Goal: Task Accomplishment & Management: Manage account settings

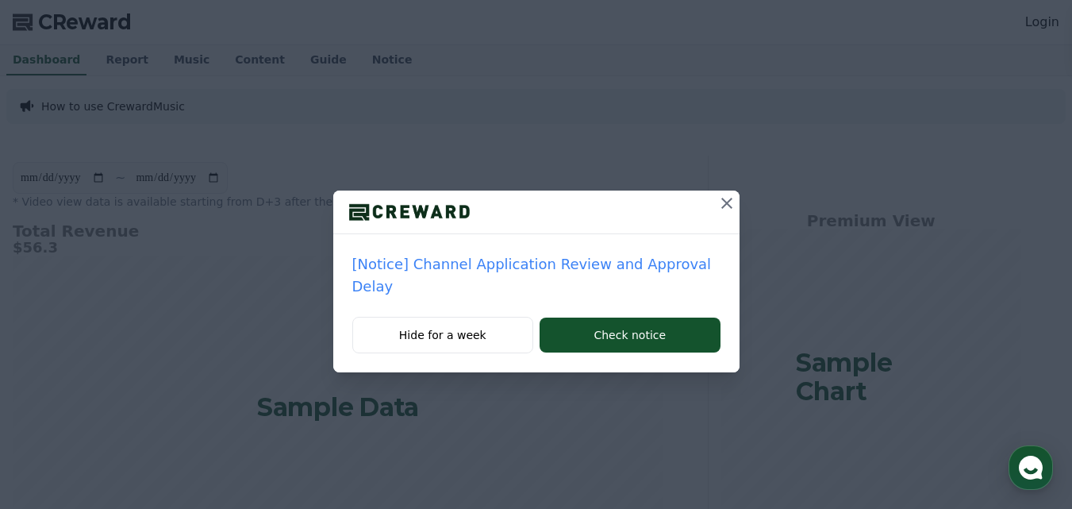
click at [717, 200] on icon at bounding box center [726, 203] width 19 height 19
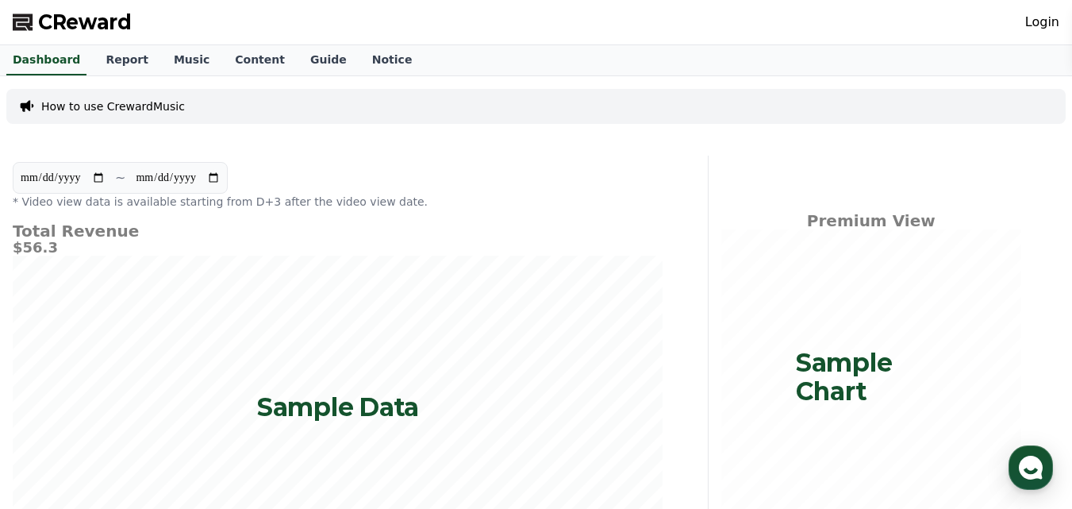
click at [1033, 20] on link "Login" at bounding box center [1042, 22] width 34 height 19
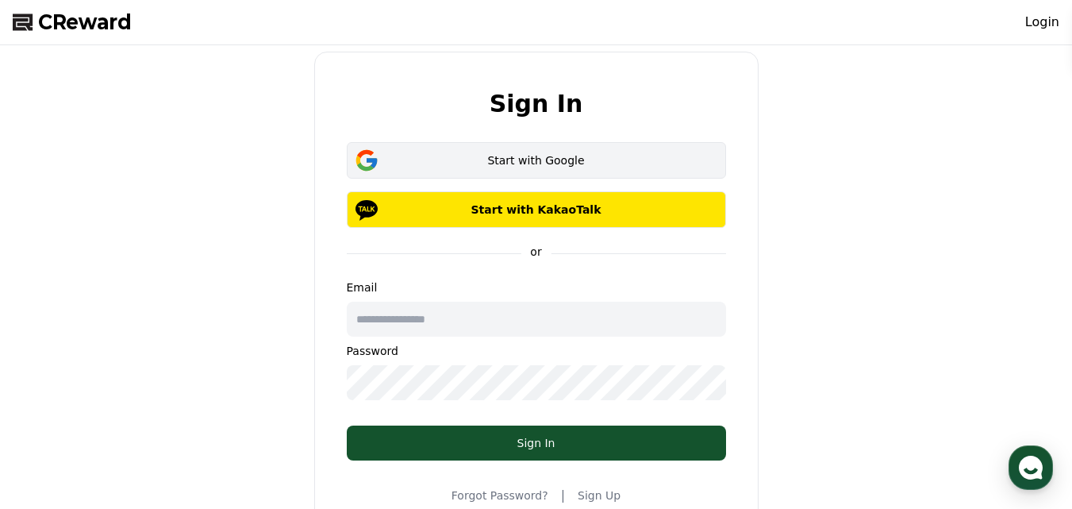
click at [510, 163] on div "Start with Google" at bounding box center [536, 160] width 333 height 16
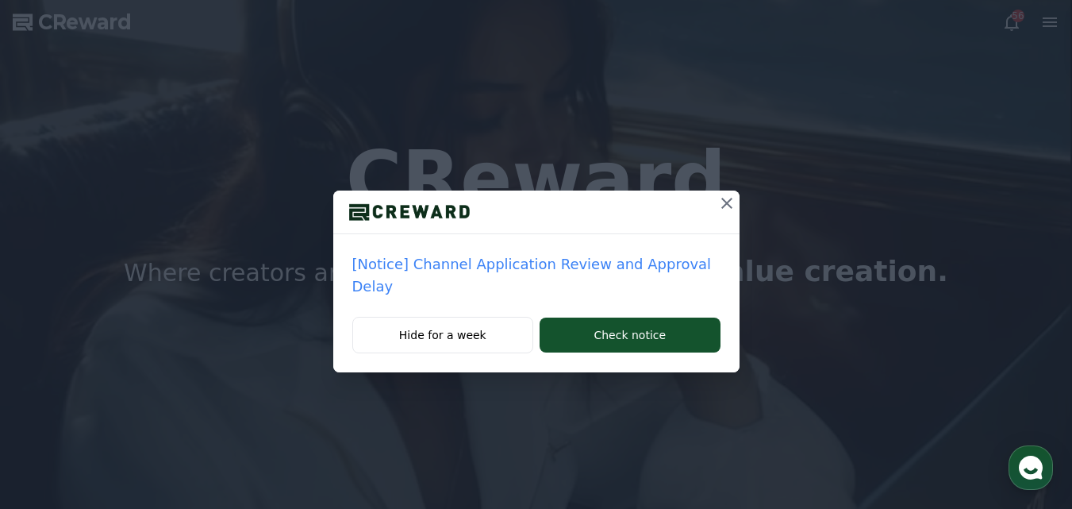
click at [722, 203] on icon at bounding box center [726, 203] width 19 height 19
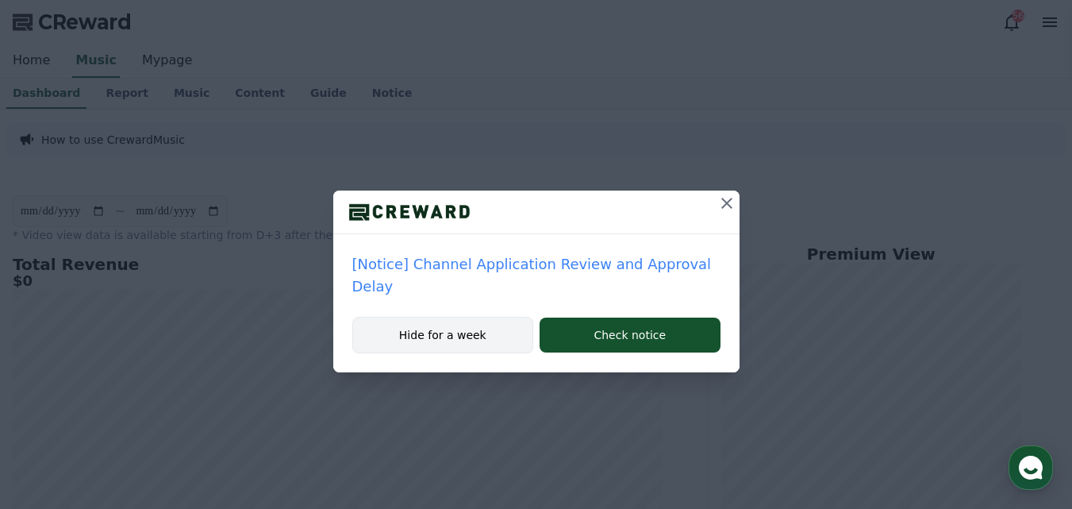
click at [479, 317] on button "Hide for a week" at bounding box center [443, 335] width 182 height 37
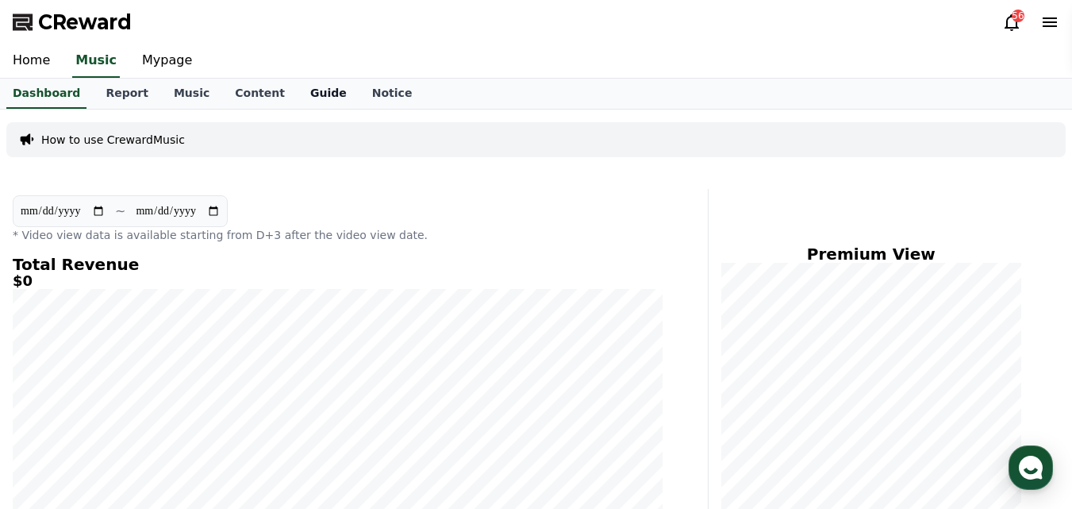
click at [305, 95] on link "Guide" at bounding box center [329, 94] width 62 height 30
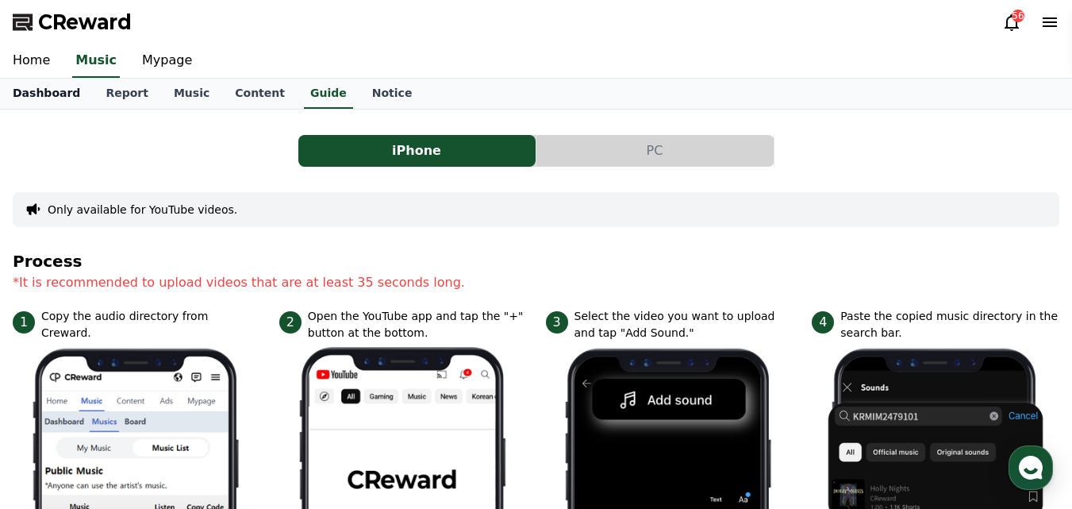
click at [27, 86] on link "Dashboard" at bounding box center [46, 94] width 93 height 30
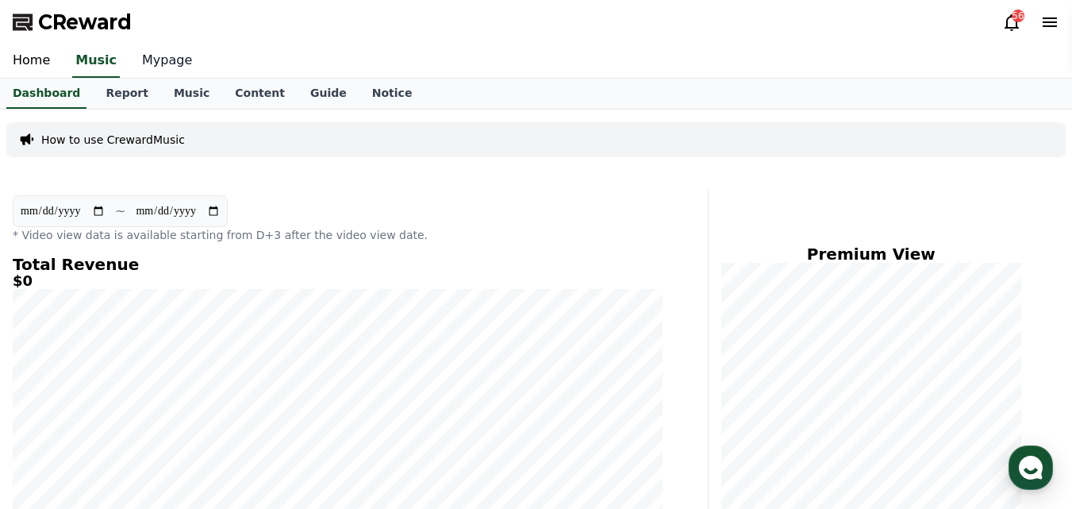
click at [143, 54] on link "Mypage" at bounding box center [166, 60] width 75 height 33
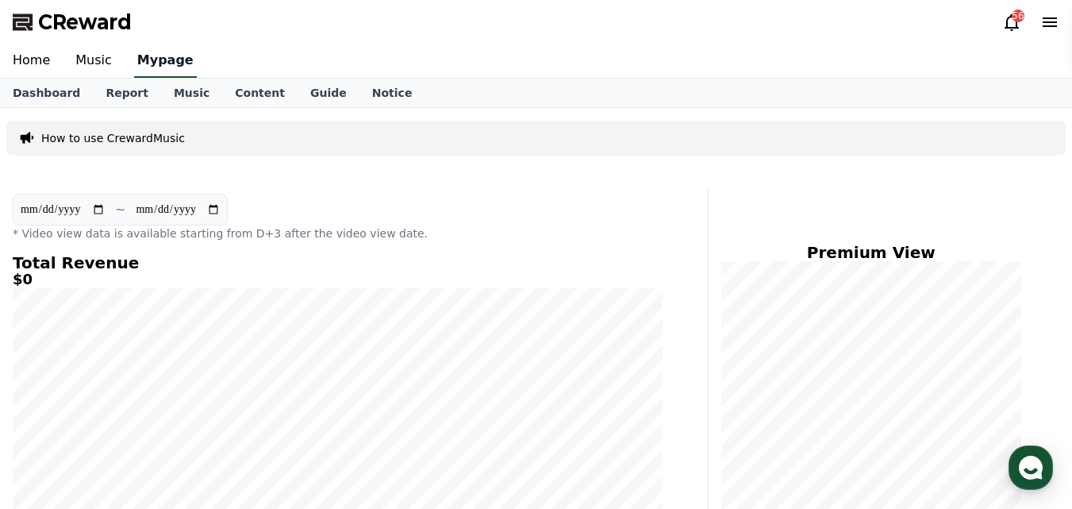
select select "**********"
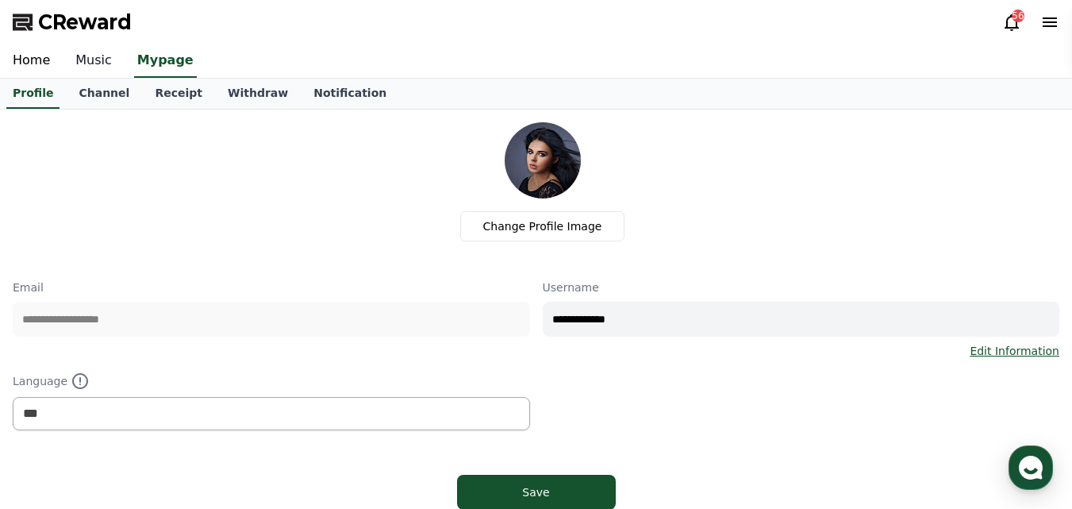
click at [92, 60] on link "Music" at bounding box center [94, 60] width 62 height 33
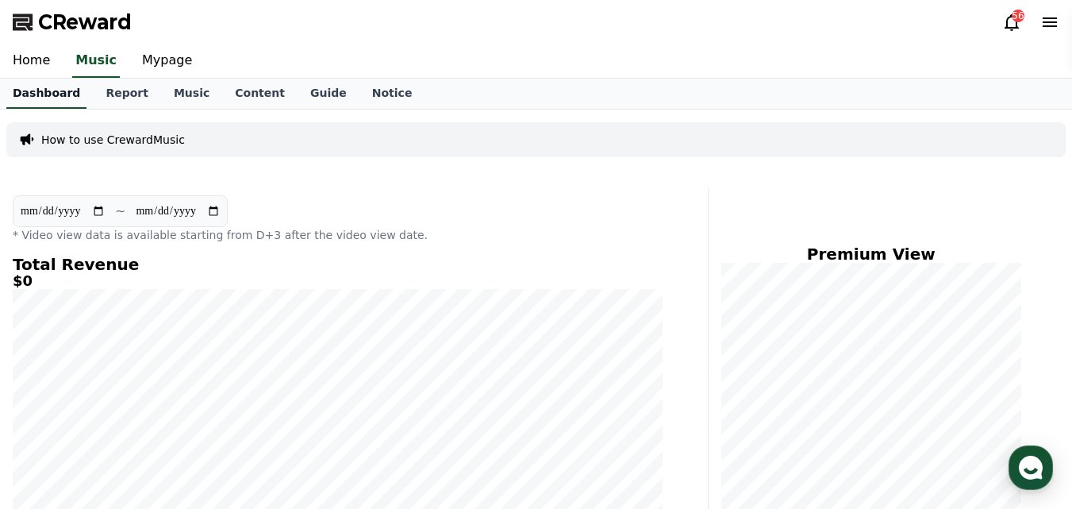
click at [50, 94] on link "Dashboard" at bounding box center [46, 94] width 80 height 30
click at [149, 60] on link "Mypage" at bounding box center [166, 60] width 75 height 33
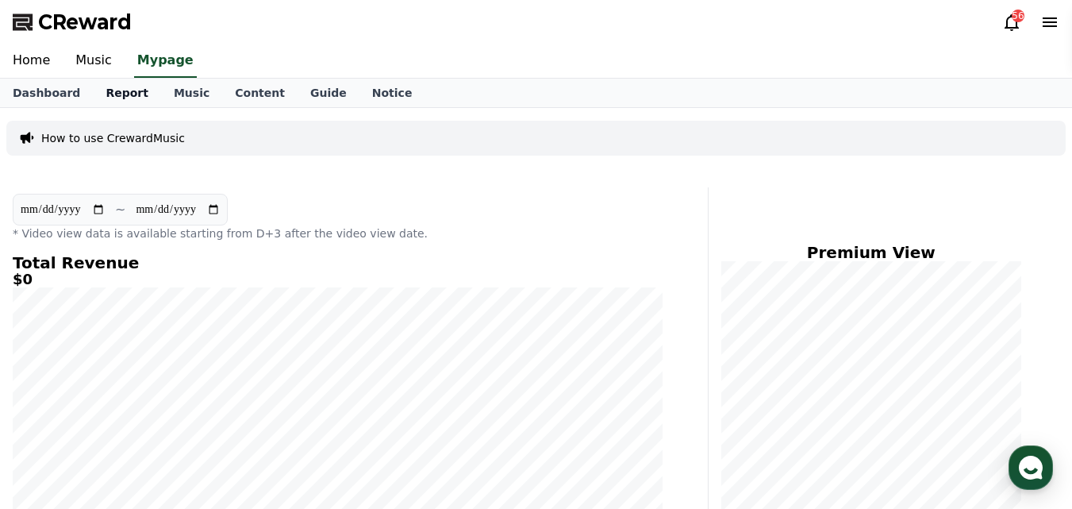
select select "**********"
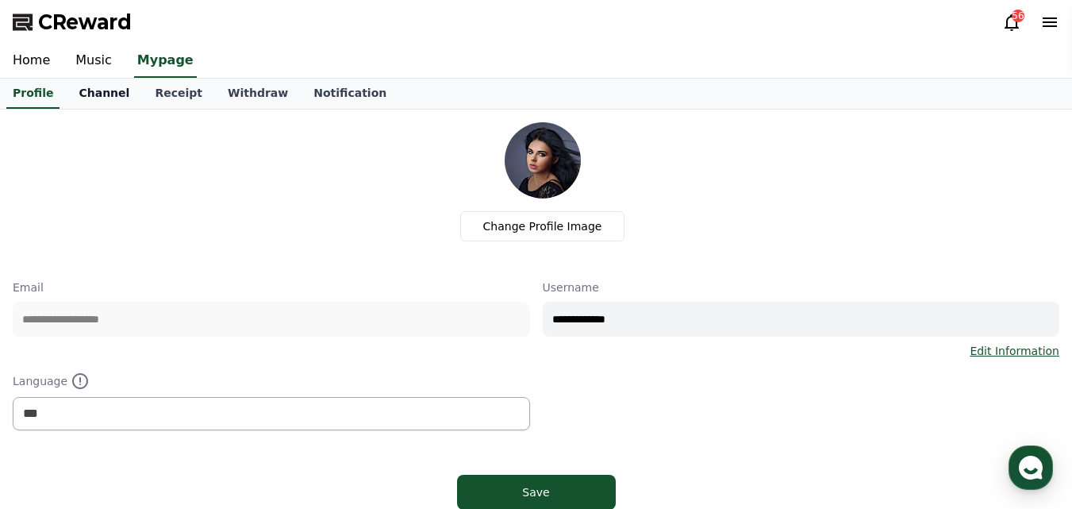
click at [94, 96] on link "Channel" at bounding box center [104, 94] width 76 height 30
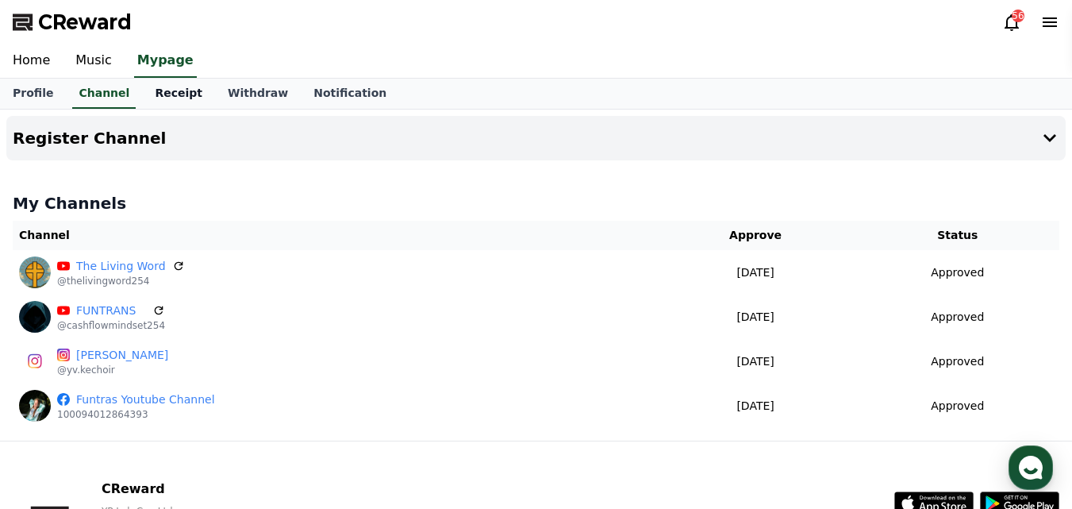
click at [147, 91] on link "Receipt" at bounding box center [178, 94] width 73 height 30
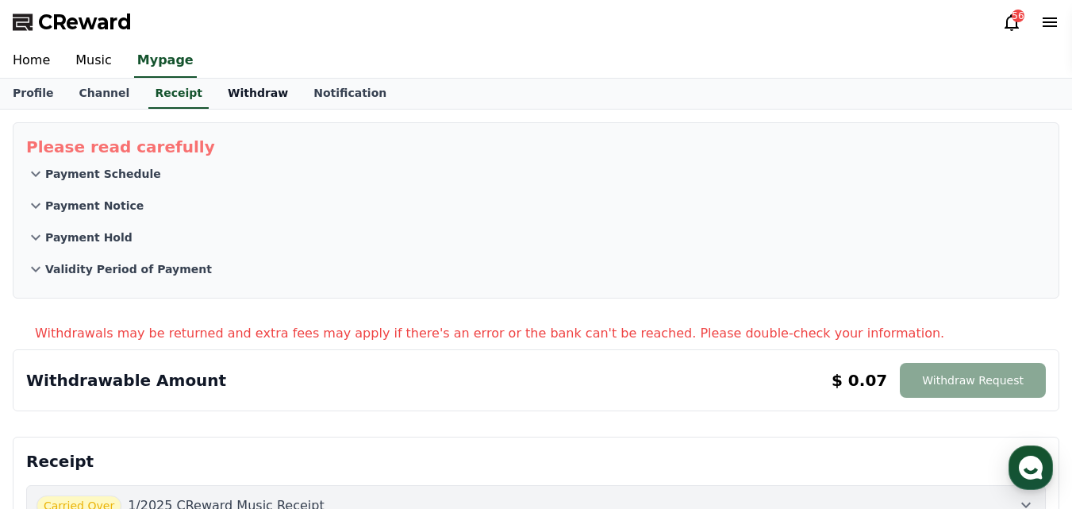
click at [238, 87] on link "Withdraw" at bounding box center [258, 94] width 86 height 30
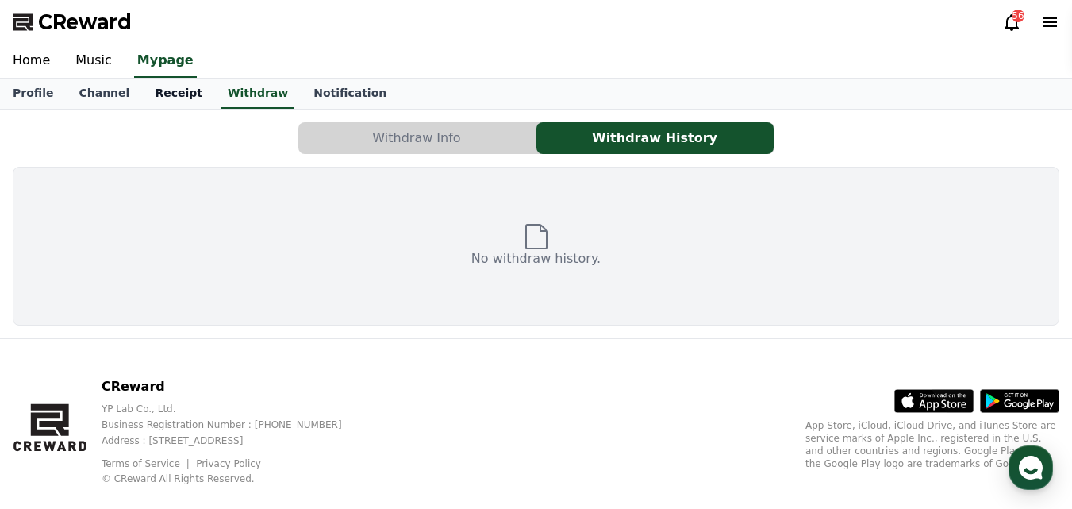
click at [154, 91] on link "Receipt" at bounding box center [178, 94] width 73 height 30
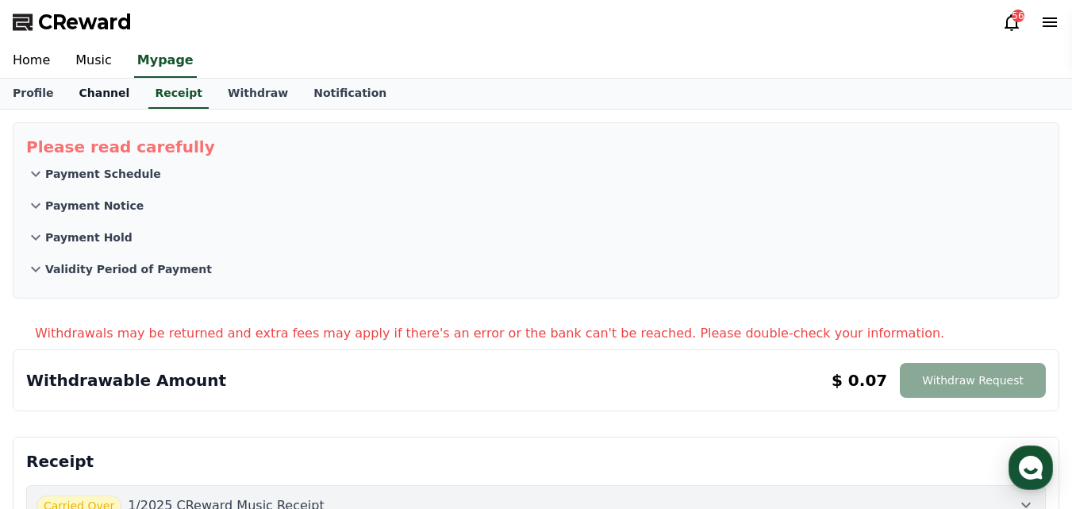
click at [111, 93] on link "Channel" at bounding box center [104, 94] width 76 height 30
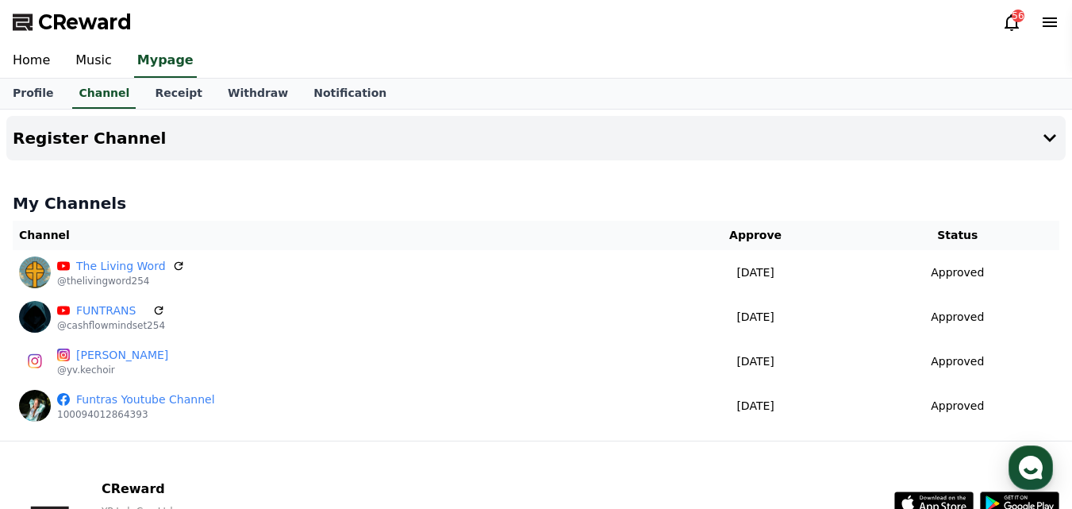
click at [1045, 23] on icon at bounding box center [1050, 22] width 14 height 10
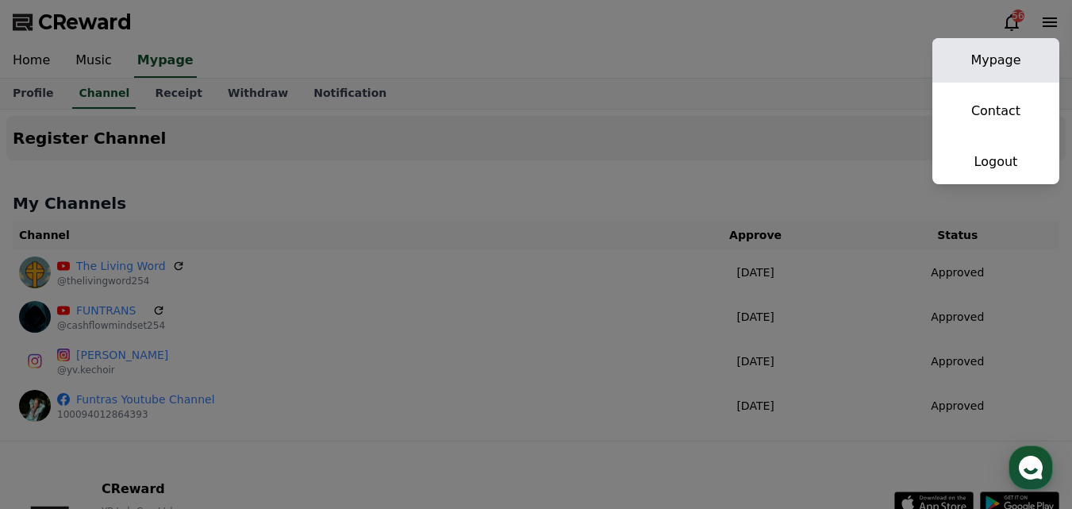
click at [973, 60] on link "Mypage" at bounding box center [996, 60] width 127 height 44
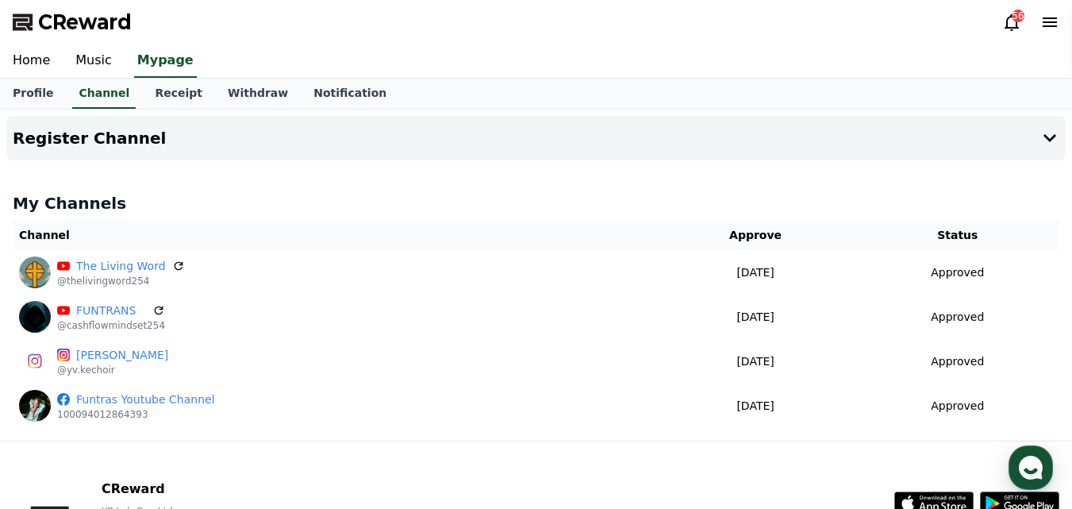
select select "**********"
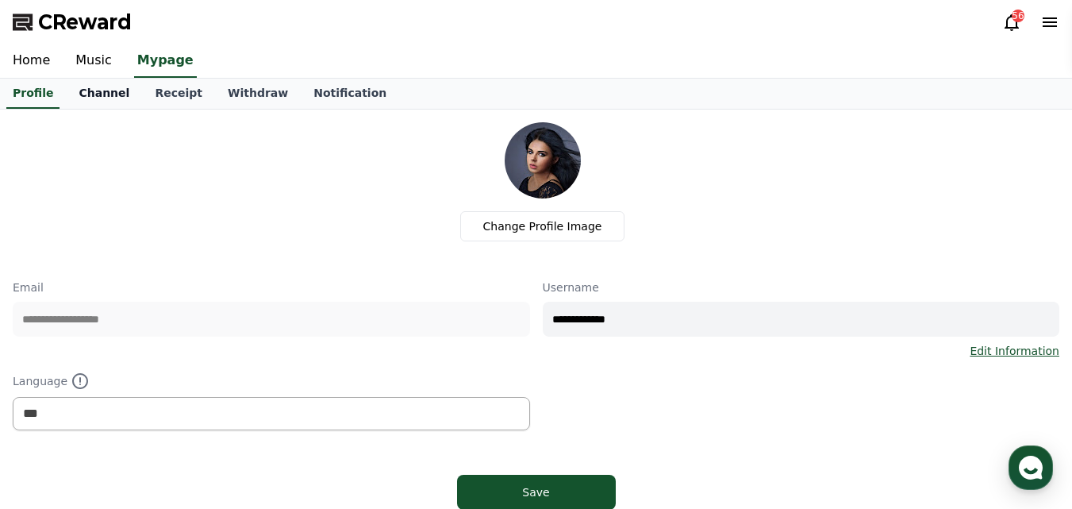
click at [90, 91] on link "Channel" at bounding box center [104, 94] width 76 height 30
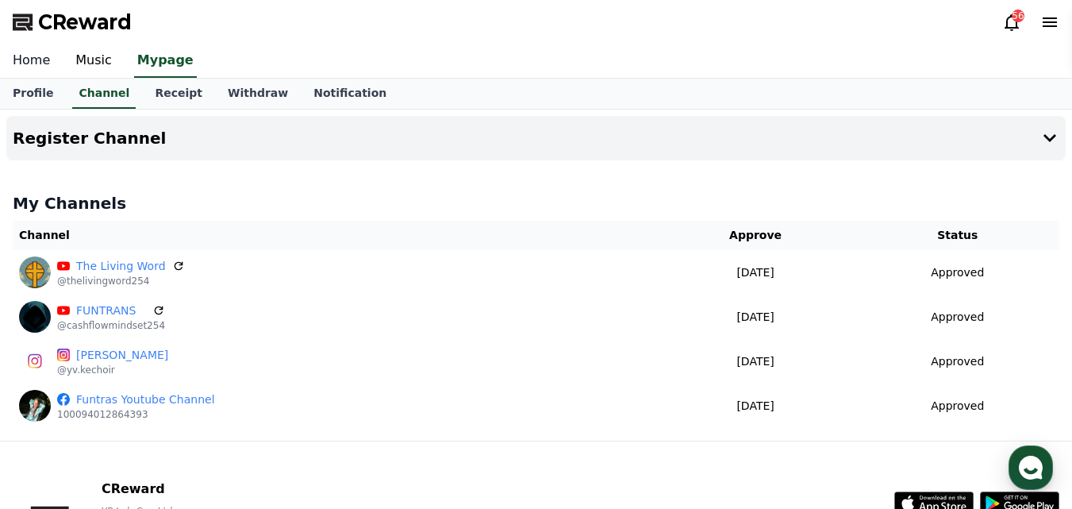
click at [33, 60] on link "Home" at bounding box center [31, 60] width 63 height 33
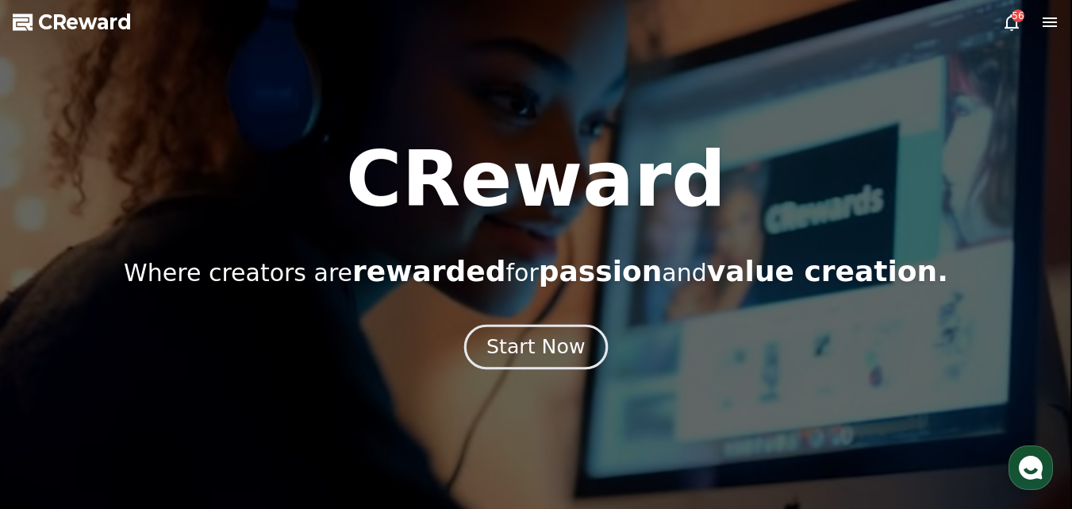
click at [555, 359] on div "Start Now" at bounding box center [536, 346] width 98 height 27
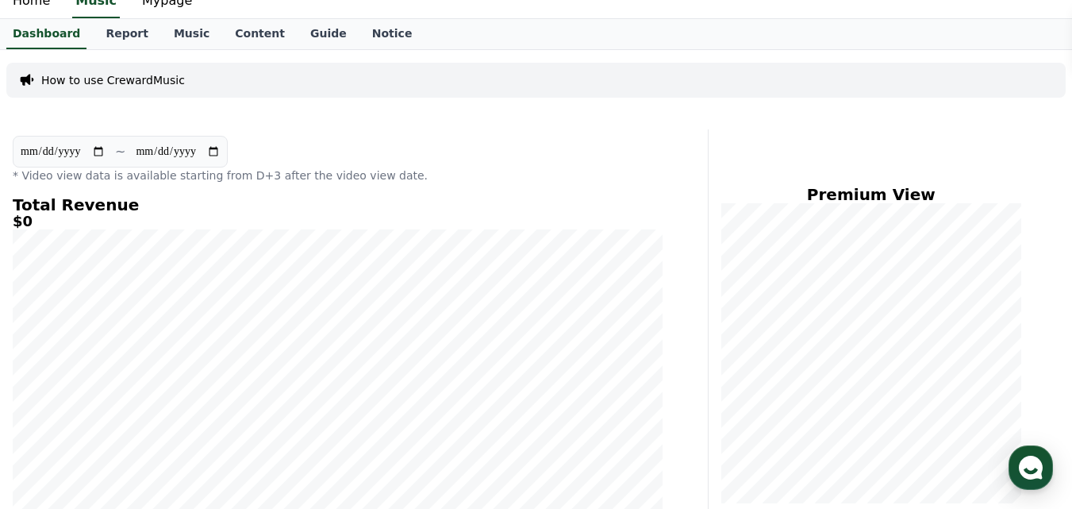
scroll to position [56, 0]
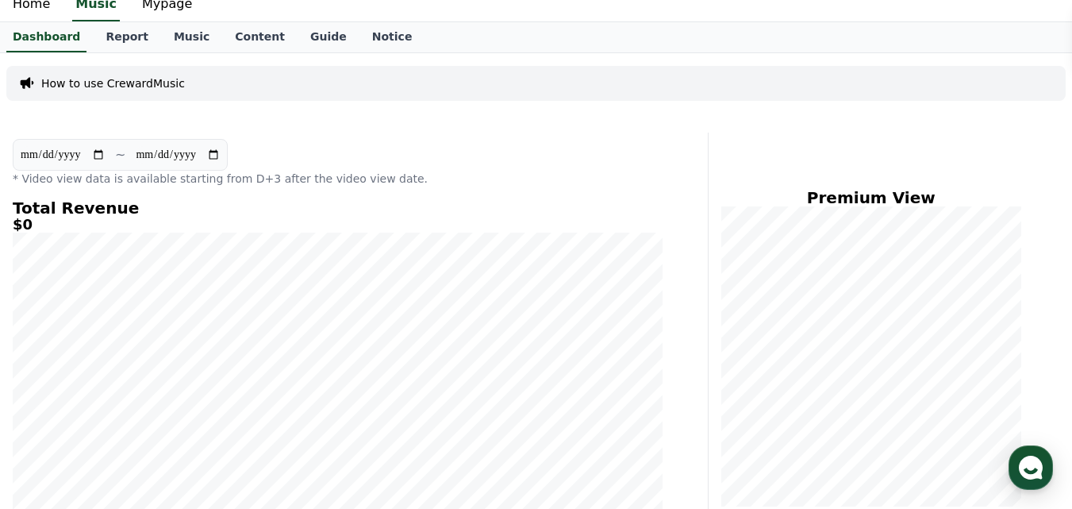
click at [383, 44] on div "Dashboard Report Music Content Guide Notice" at bounding box center [536, 37] width 1072 height 30
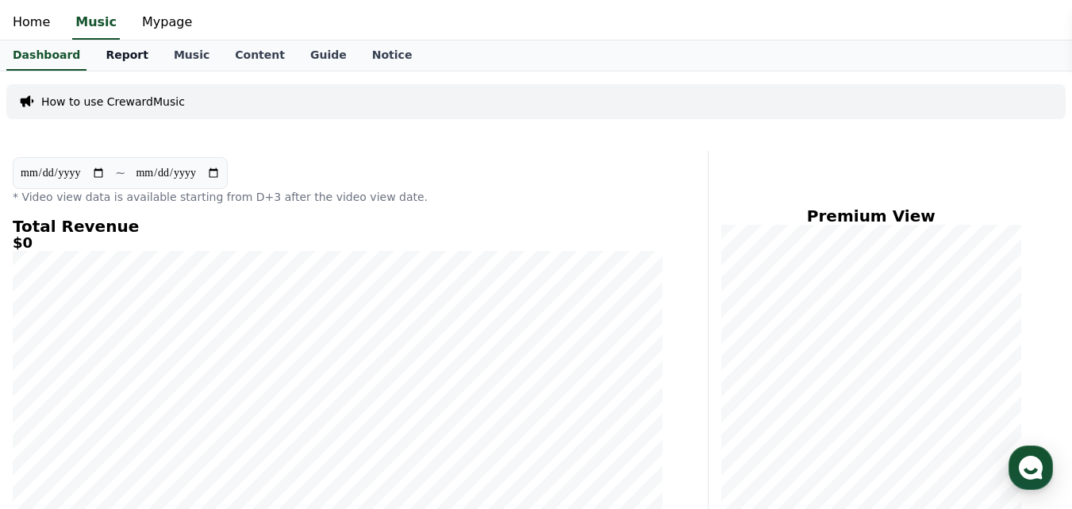
scroll to position [0, 0]
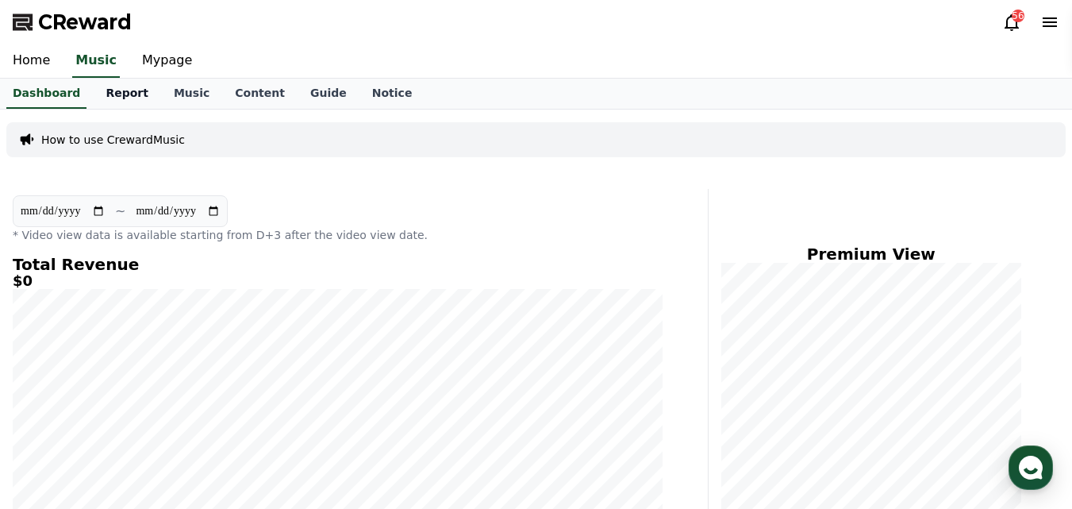
click at [109, 101] on link "Report" at bounding box center [127, 94] width 68 height 30
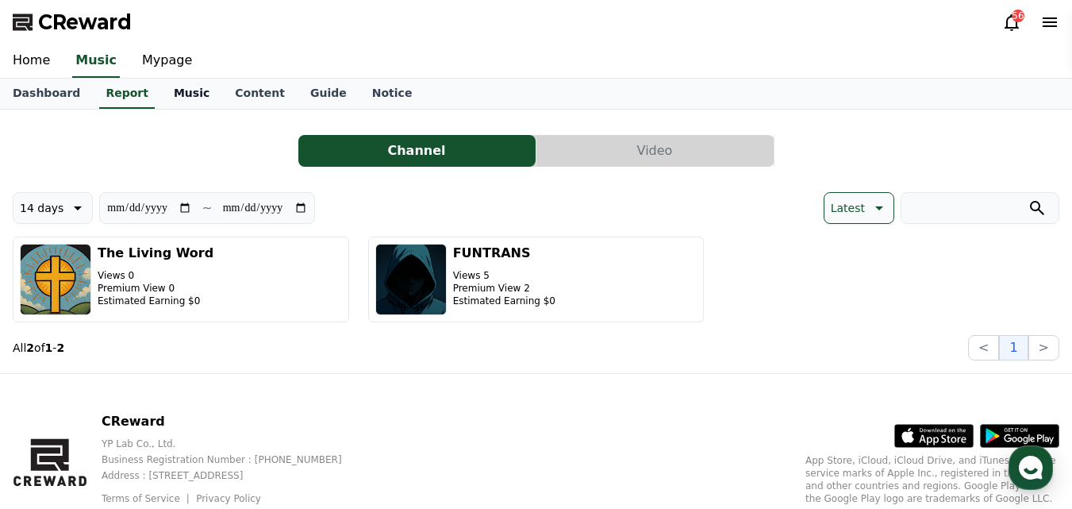
click at [162, 91] on link "Music" at bounding box center [191, 94] width 61 height 30
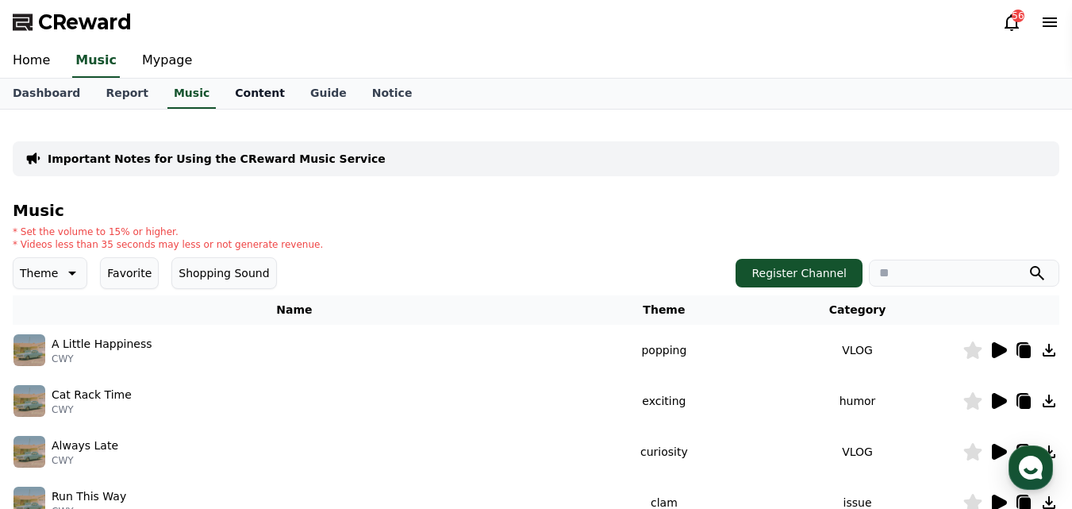
click at [240, 95] on link "Content" at bounding box center [259, 94] width 75 height 30
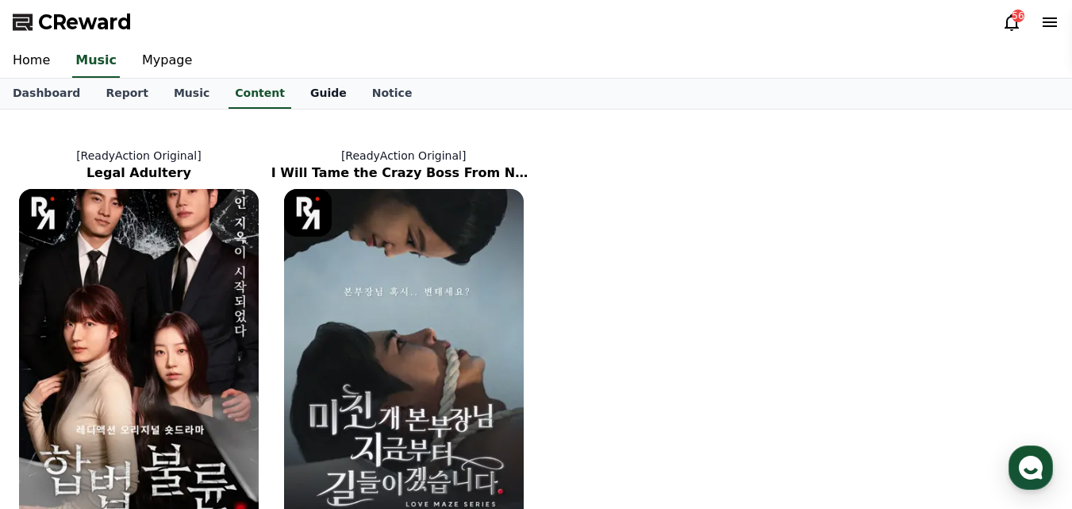
click at [298, 90] on link "Guide" at bounding box center [329, 94] width 62 height 30
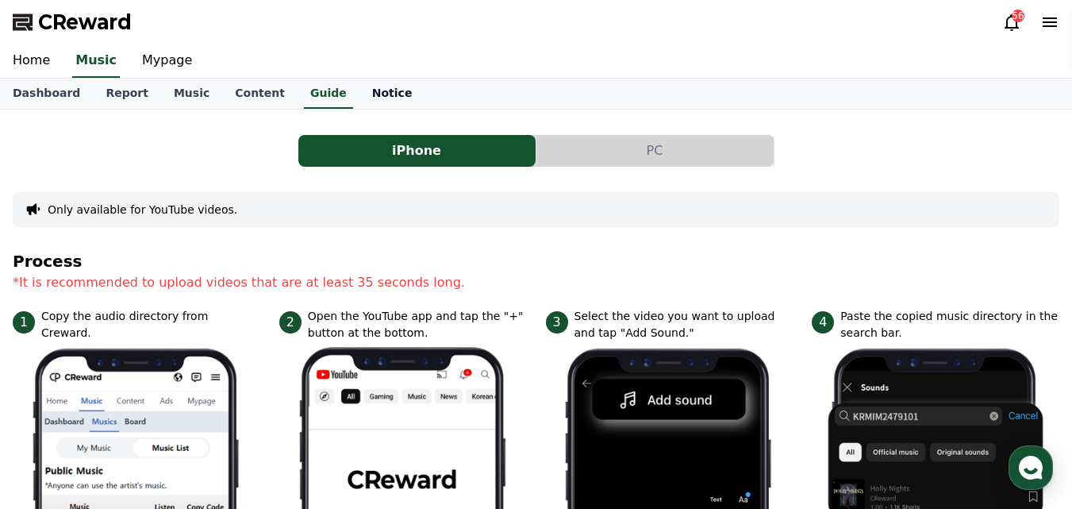
click at [367, 106] on link "Notice" at bounding box center [393, 94] width 66 height 30
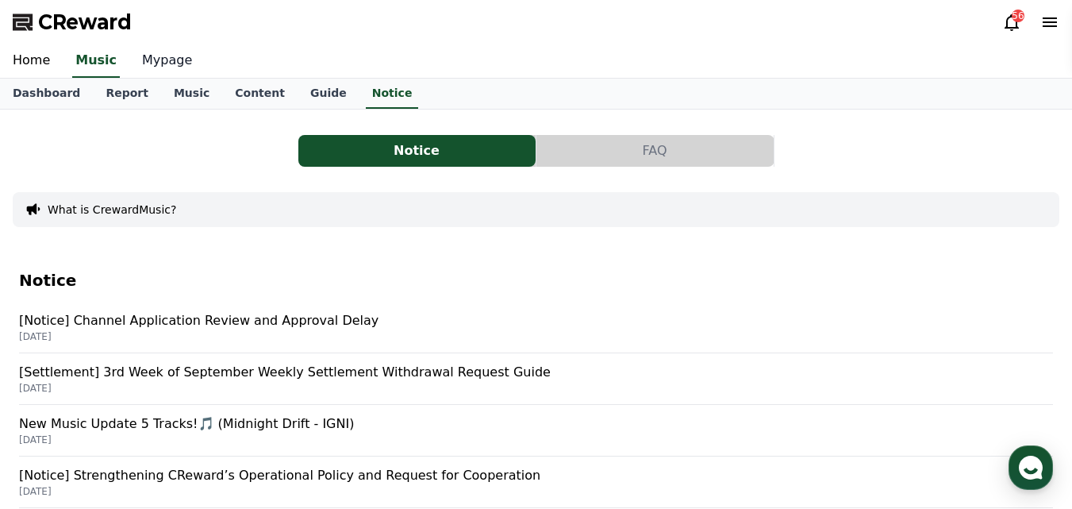
click at [137, 61] on link "Mypage" at bounding box center [166, 60] width 75 height 33
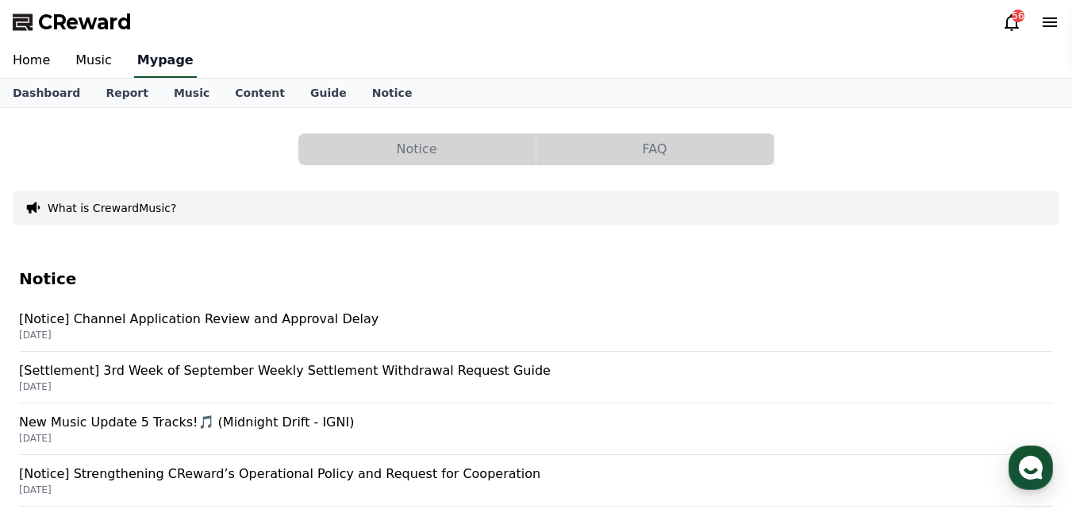
select select "**********"
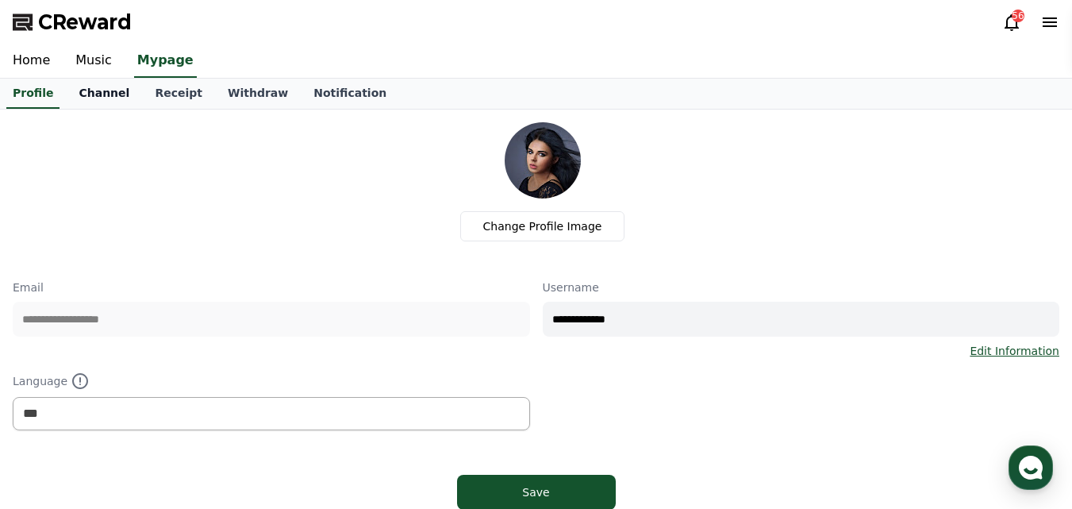
click at [88, 88] on link "Channel" at bounding box center [104, 94] width 76 height 30
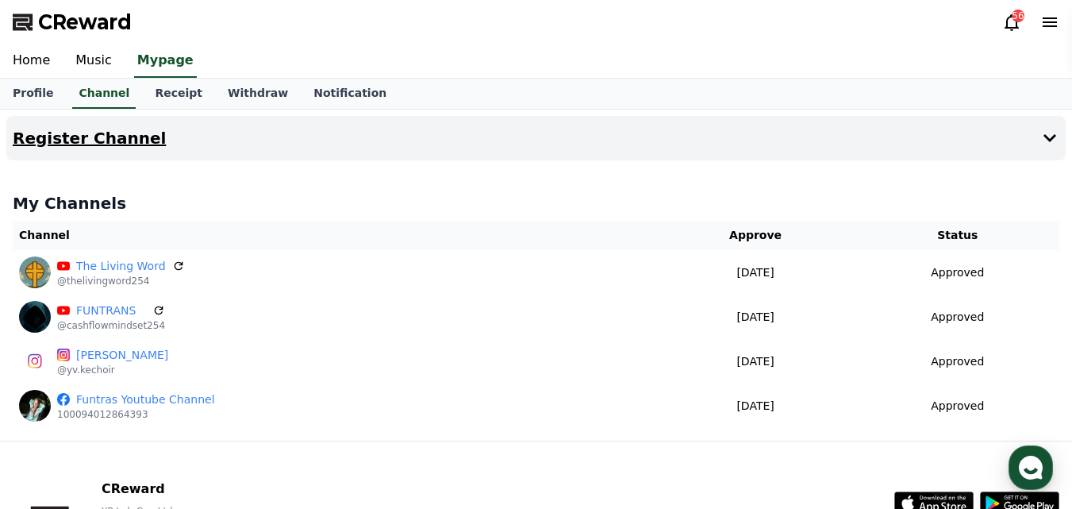
click at [99, 133] on h4 "Register Channel" at bounding box center [89, 137] width 153 height 17
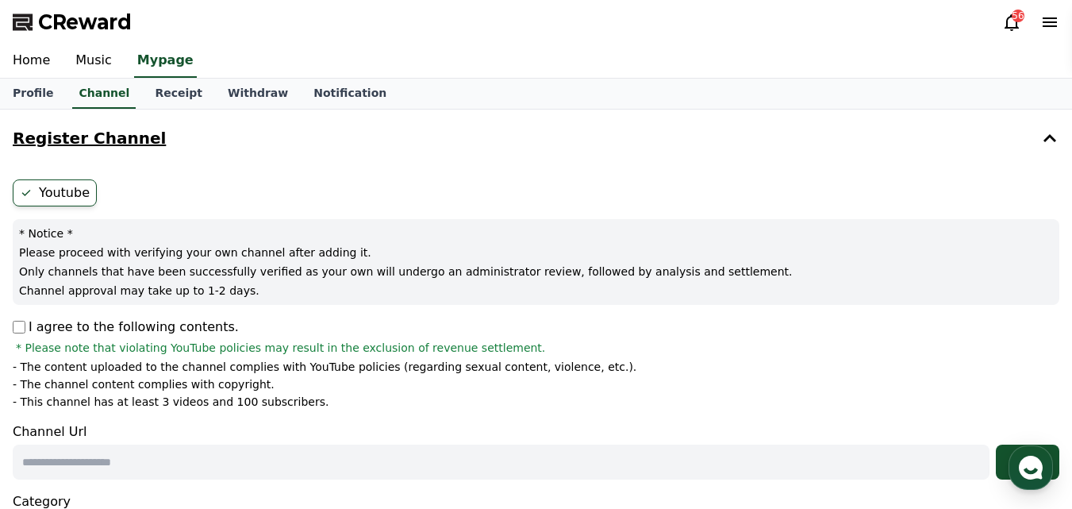
click at [99, 133] on h4 "Register Channel" at bounding box center [89, 137] width 153 height 17
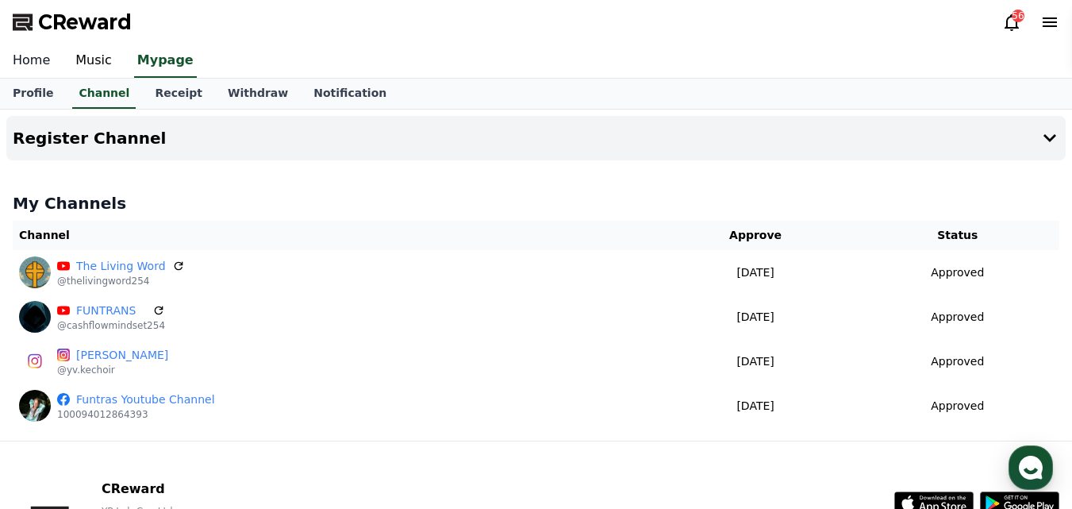
click at [29, 61] on link "Home" at bounding box center [31, 60] width 63 height 33
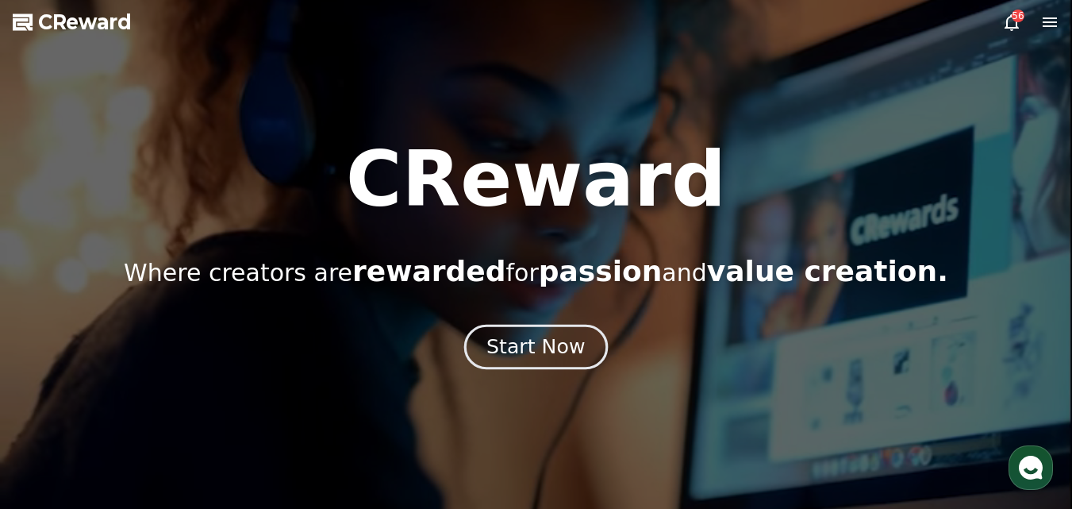
click at [543, 352] on div "Start Now" at bounding box center [536, 346] width 98 height 27
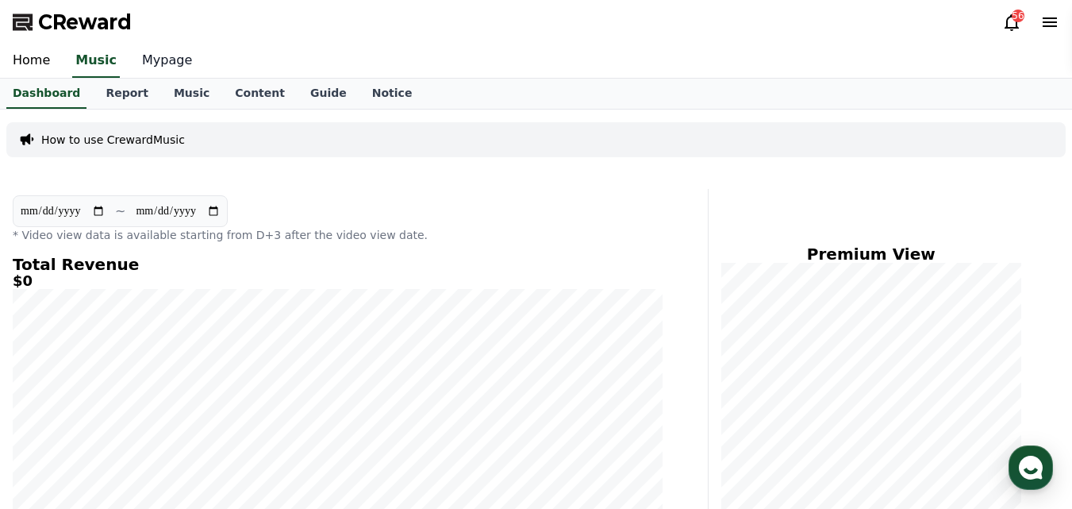
click at [156, 63] on link "Mypage" at bounding box center [166, 60] width 75 height 33
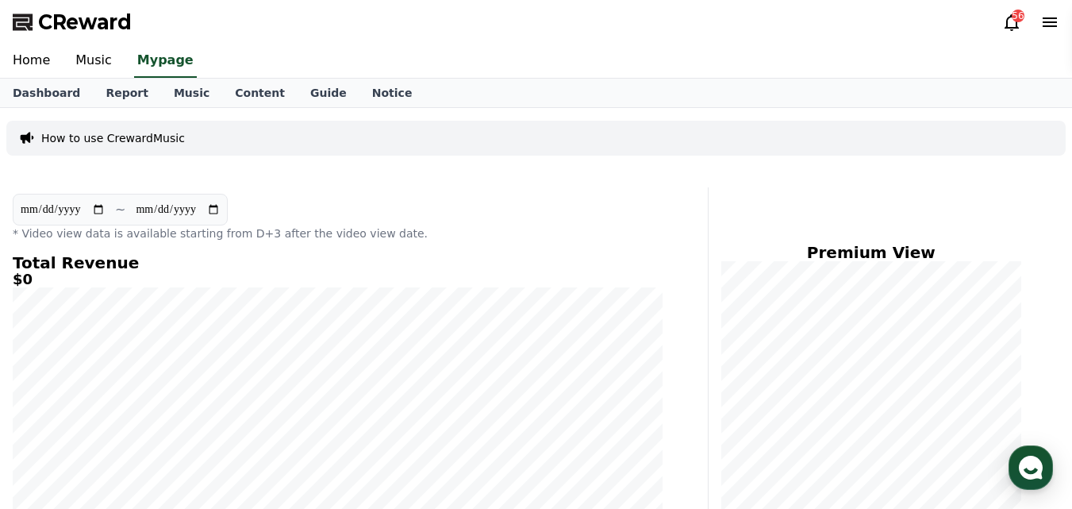
select select "**********"
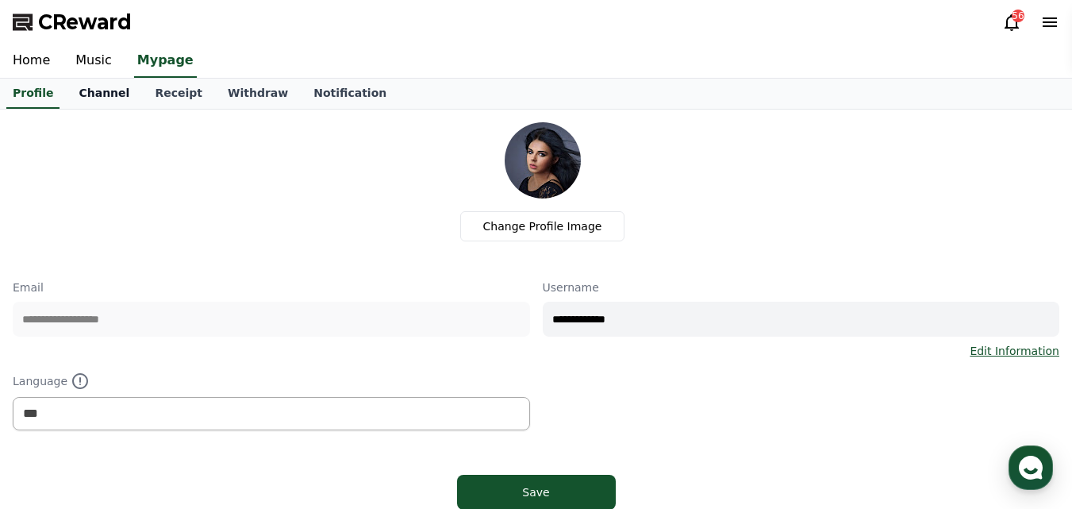
click at [94, 86] on link "Channel" at bounding box center [104, 94] width 76 height 30
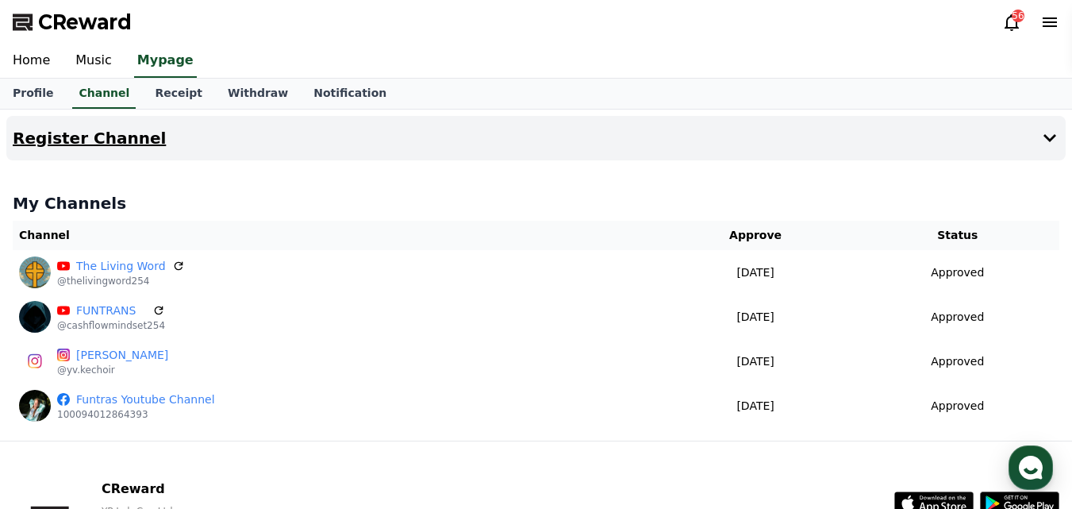
click at [92, 135] on h4 "Register Channel" at bounding box center [89, 137] width 153 height 17
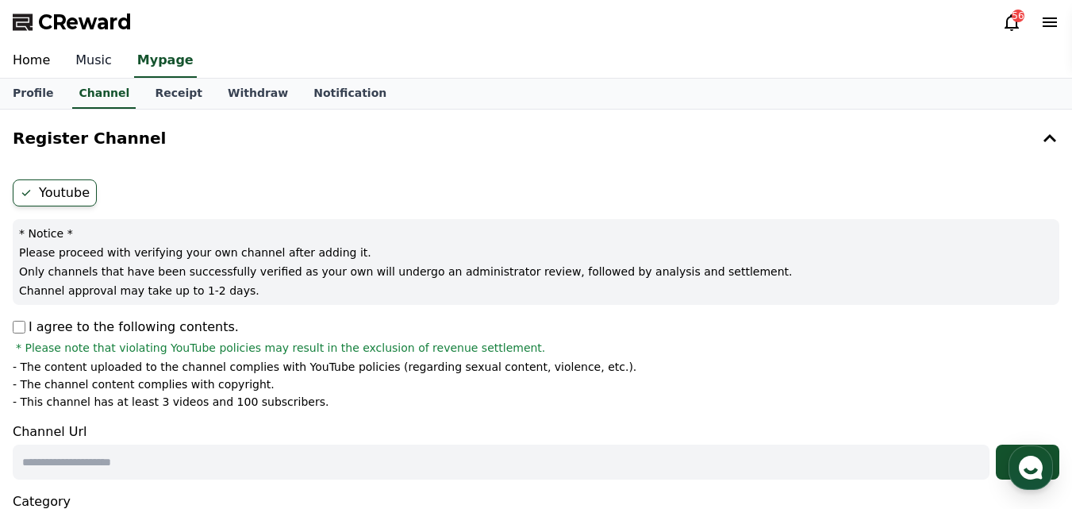
click at [91, 59] on link "Music" at bounding box center [94, 60] width 62 height 33
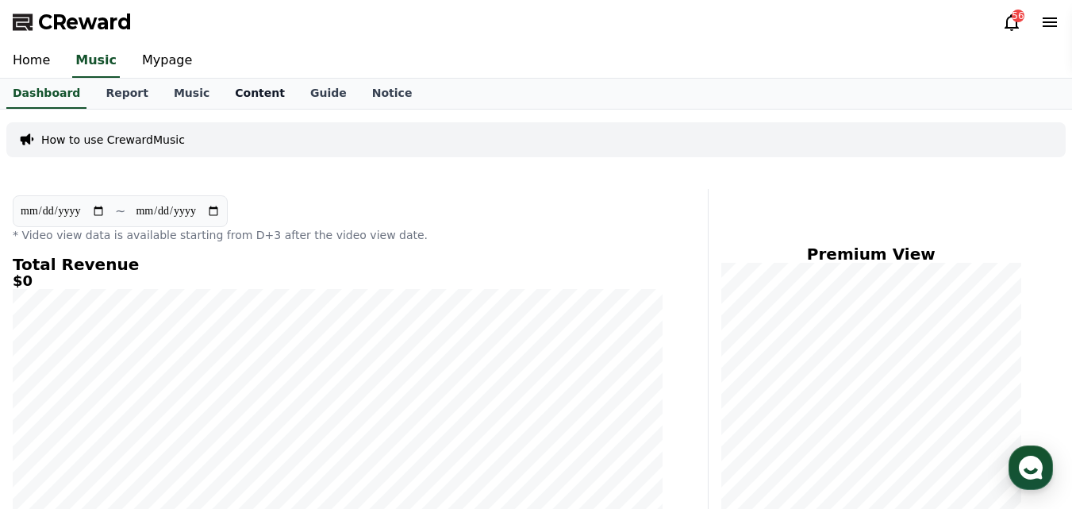
click at [241, 94] on link "Content" at bounding box center [259, 94] width 75 height 30
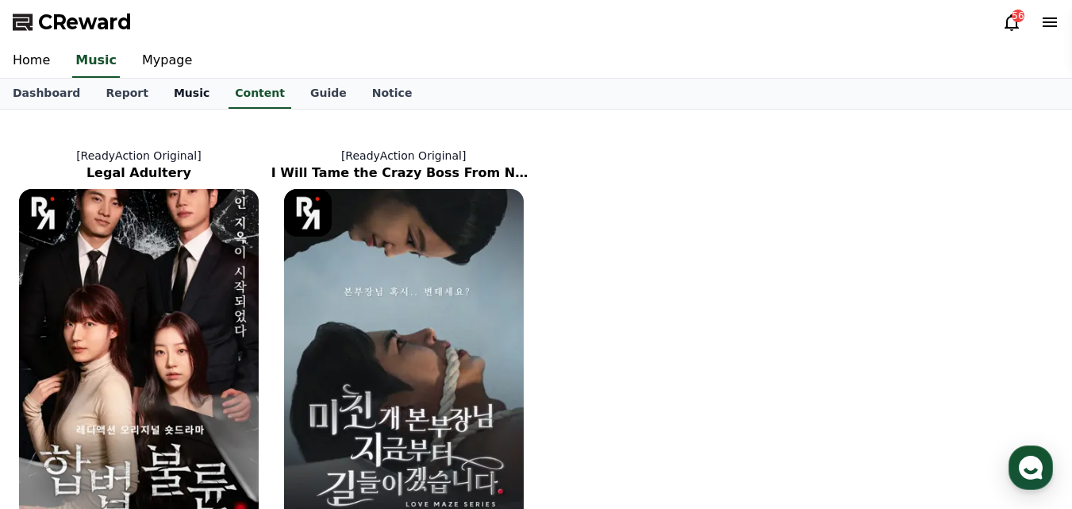
click at [172, 89] on link "Music" at bounding box center [191, 94] width 61 height 30
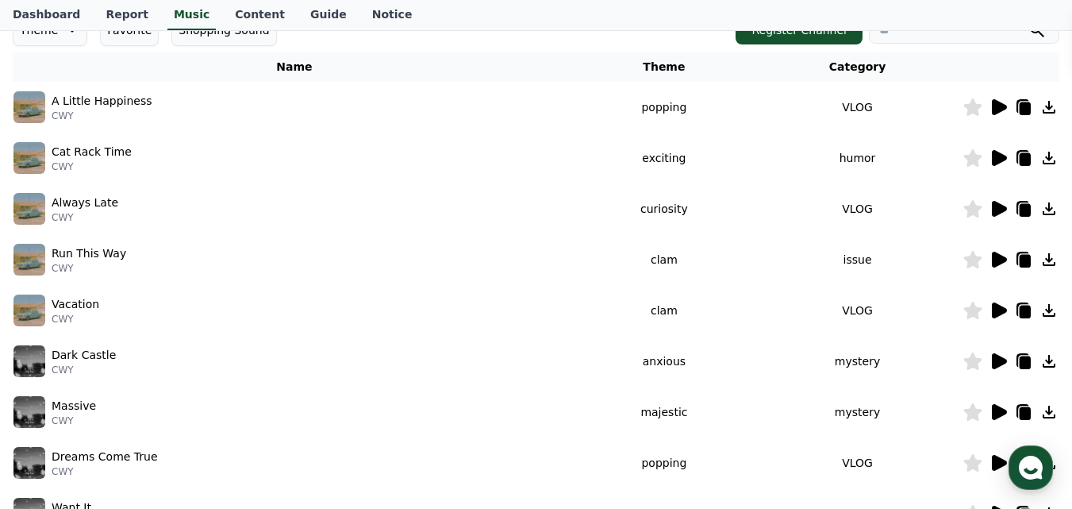
scroll to position [203, 0]
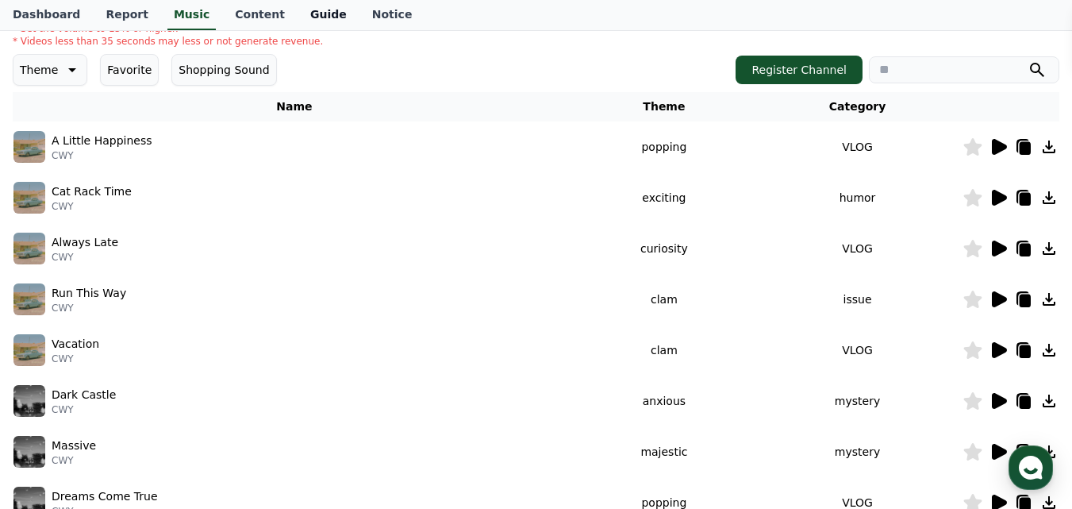
click at [298, 11] on link "Guide" at bounding box center [329, 15] width 62 height 30
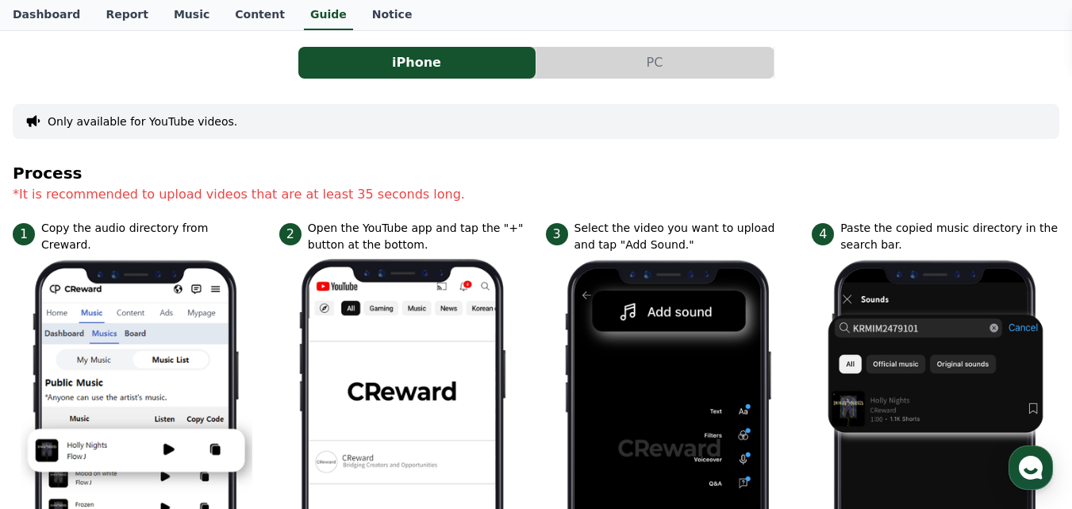
scroll to position [87, 0]
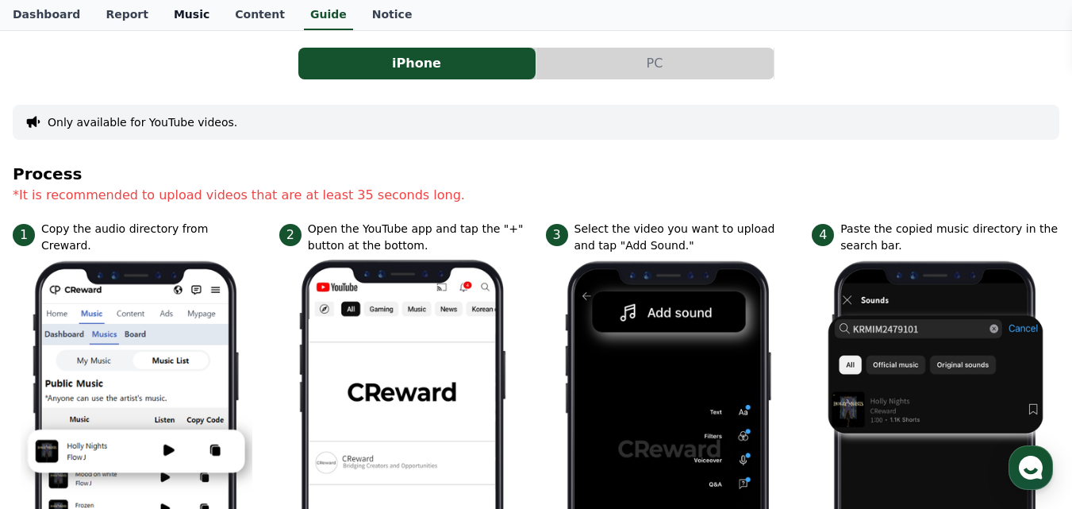
click at [171, 17] on link "Music" at bounding box center [191, 15] width 61 height 30
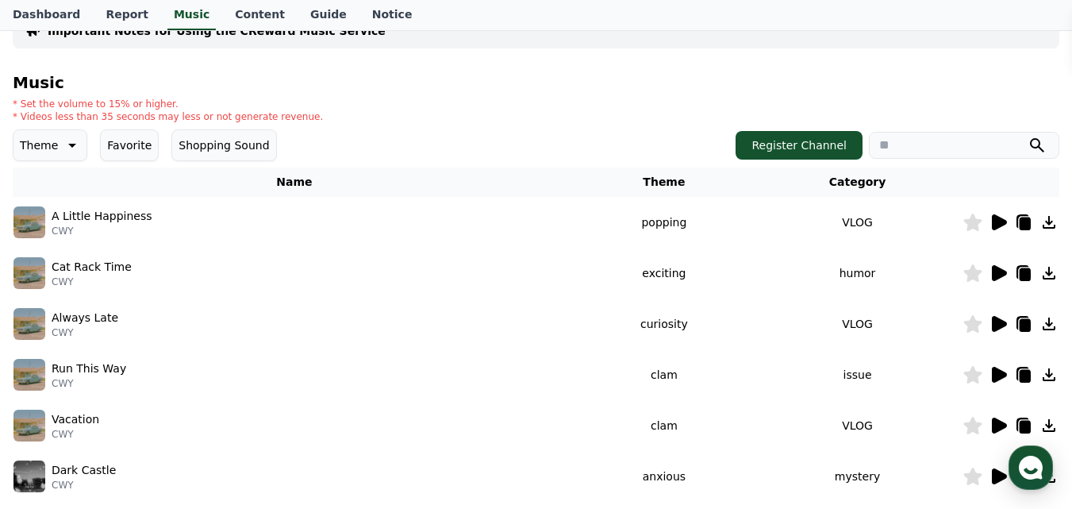
scroll to position [132, 0]
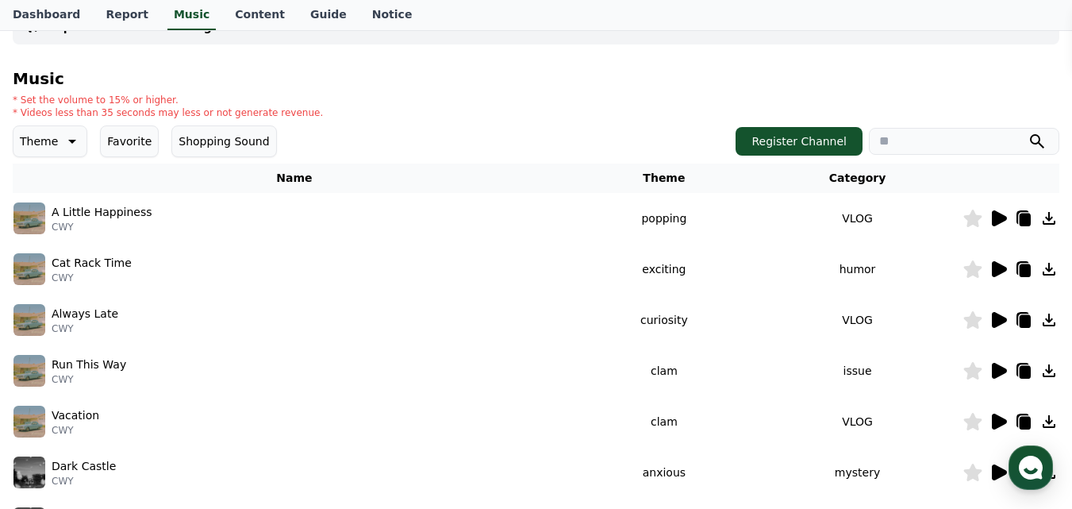
click at [1025, 221] on icon at bounding box center [1025, 220] width 11 height 13
click at [1025, 320] on icon at bounding box center [1025, 321] width 11 height 13
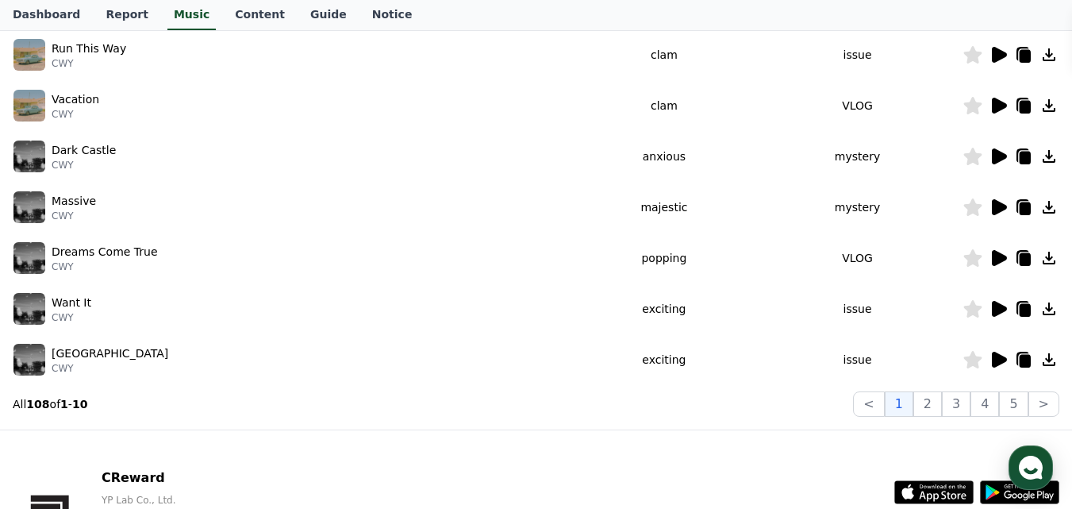
scroll to position [448, 0]
click at [967, 405] on button "3" at bounding box center [956, 402] width 29 height 25
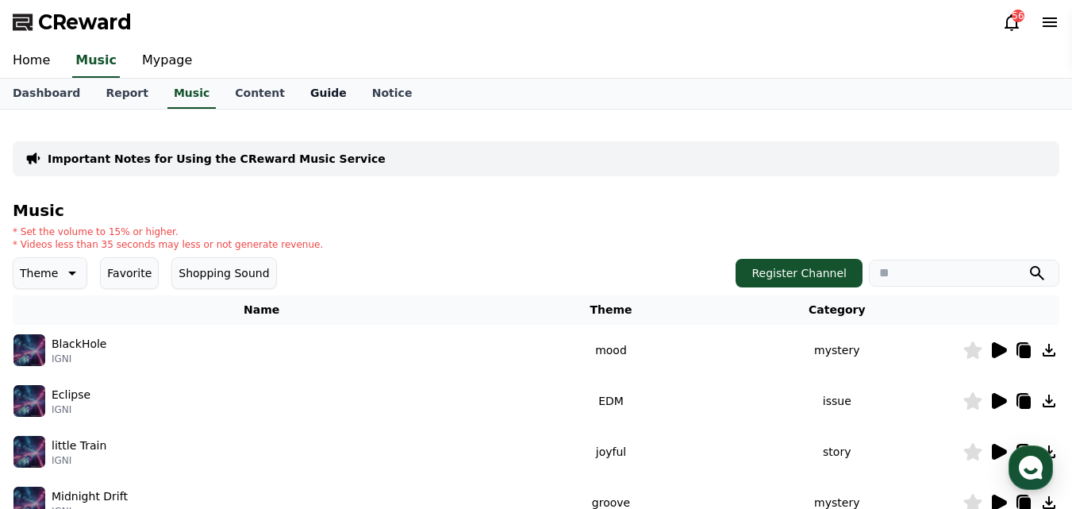
click at [300, 96] on link "Guide" at bounding box center [329, 94] width 62 height 30
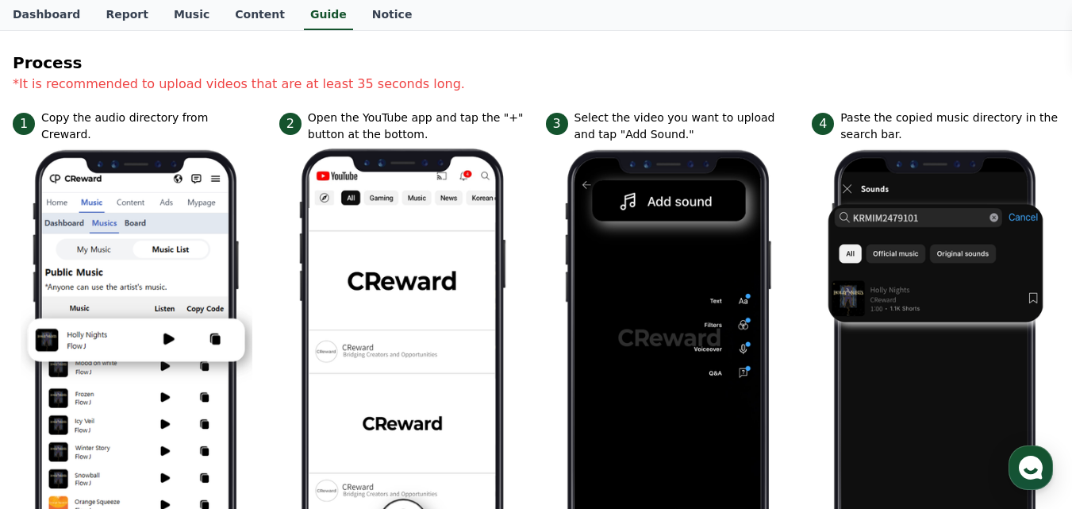
scroll to position [198, 0]
